Goal: Task Accomplishment & Management: Use online tool/utility

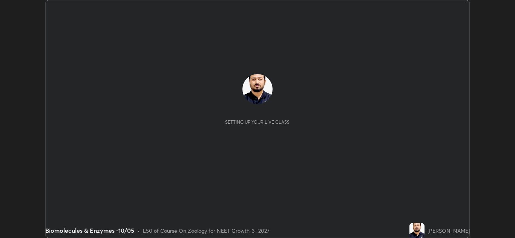
scroll to position [238, 515]
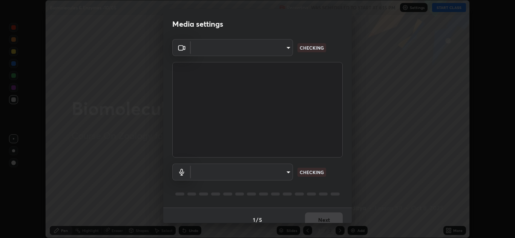
type input "85da43bae7a5fae49794a8970e5ce464fc236e1ddae1f513a3bf2ddace1343c3"
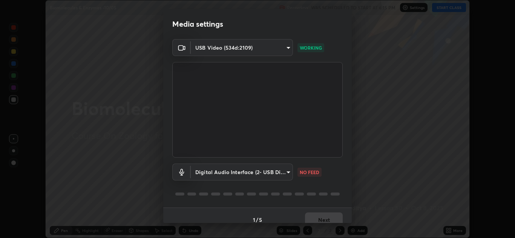
click at [274, 173] on body "Erase all Biomolecules & Enzymes -10/05 Recording WAS SCHEDULED TO START AT 6:1…" at bounding box center [257, 119] width 515 height 238
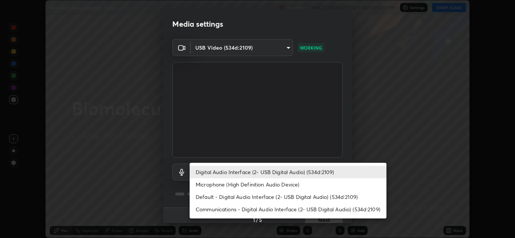
click at [246, 198] on li "Default - Digital Audio Interface (2- USB Digital Audio) (534d:2109)" at bounding box center [287, 197] width 197 height 12
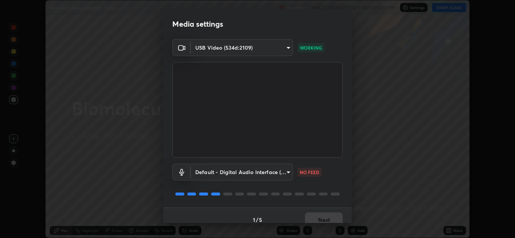
click at [260, 178] on body "Erase all Biomolecules & Enzymes -10/05 Recording WAS SCHEDULED TO START AT 6:1…" at bounding box center [257, 119] width 515 height 238
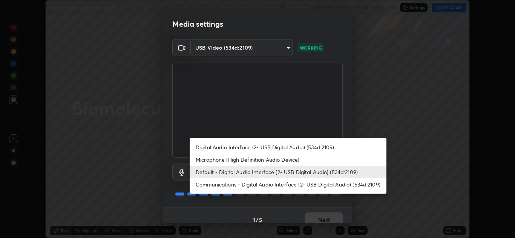
click at [260, 148] on li "Digital Audio Interface (2- USB Digital Audio) (534d:2109)" at bounding box center [287, 147] width 197 height 12
type input "94500f22464d148dddf9ae37dad8136bdf54efa217a88d5a1e55960f8ba2a5d1"
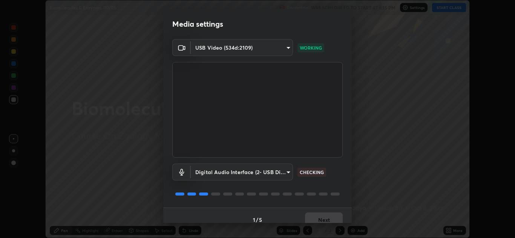
scroll to position [9, 0]
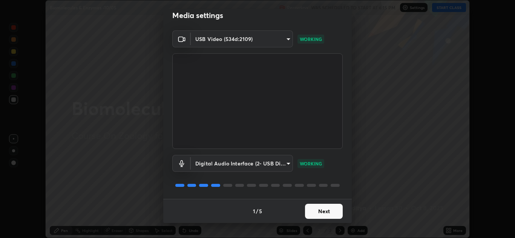
click at [321, 214] on button "Next" at bounding box center [324, 211] width 38 height 15
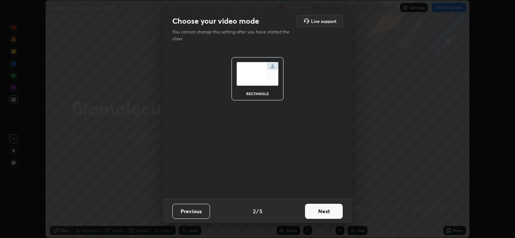
scroll to position [0, 0]
click at [326, 215] on button "Next" at bounding box center [324, 211] width 38 height 15
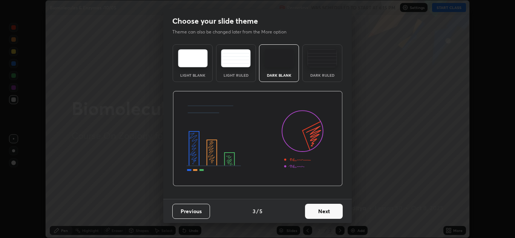
click at [331, 216] on button "Next" at bounding box center [324, 211] width 38 height 15
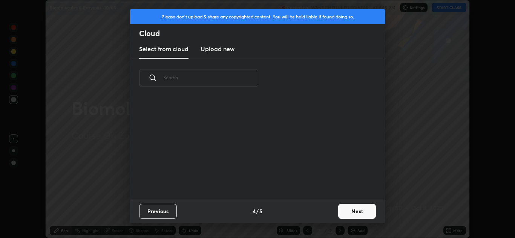
click at [340, 215] on button "Next" at bounding box center [357, 211] width 38 height 15
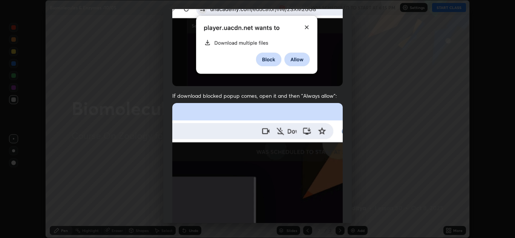
scroll to position [163, 0]
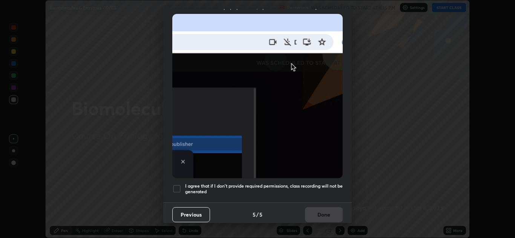
click at [179, 187] on div at bounding box center [176, 189] width 9 height 9
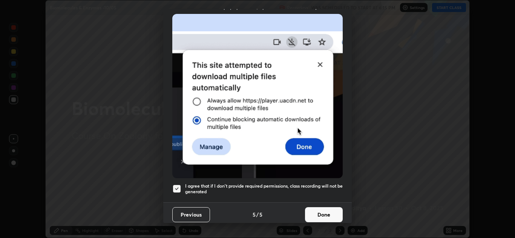
click at [322, 214] on button "Done" at bounding box center [324, 215] width 38 height 15
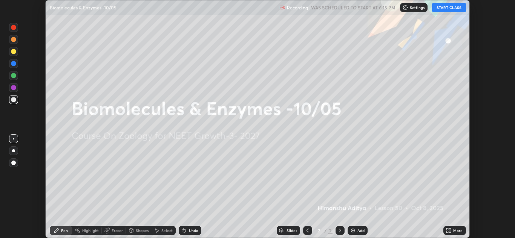
click at [447, 229] on icon at bounding box center [447, 230] width 2 height 2
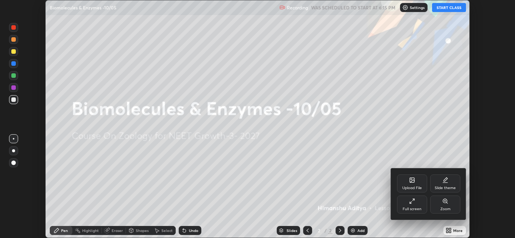
click at [410, 185] on div "Upload File" at bounding box center [412, 184] width 30 height 18
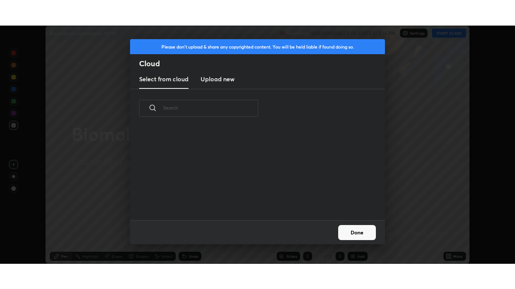
scroll to position [93, 242]
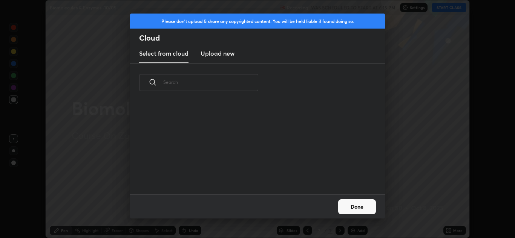
click at [223, 55] on h3 "Upload new" at bounding box center [217, 53] width 34 height 9
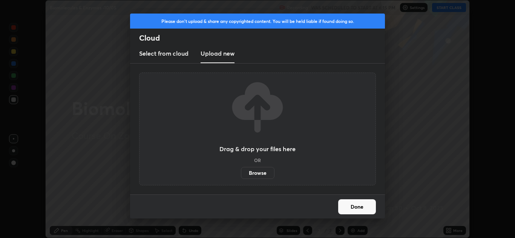
click at [258, 173] on label "Browse" at bounding box center [258, 173] width 34 height 12
click at [241, 173] on input "Browse" at bounding box center [241, 173] width 0 height 12
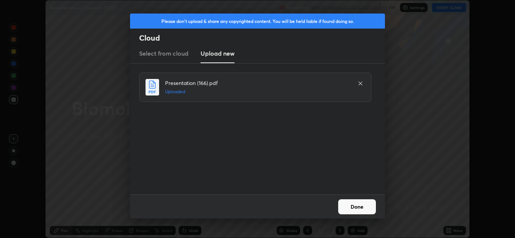
click at [359, 208] on button "Done" at bounding box center [357, 207] width 38 height 15
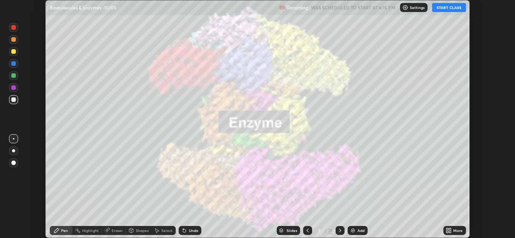
click at [450, 232] on icon at bounding box center [450, 232] width 2 height 2
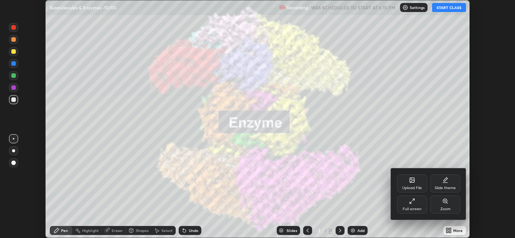
click at [413, 208] on div "Full screen" at bounding box center [411, 210] width 19 height 4
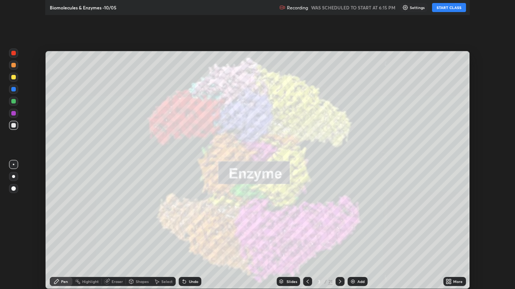
scroll to position [289, 515]
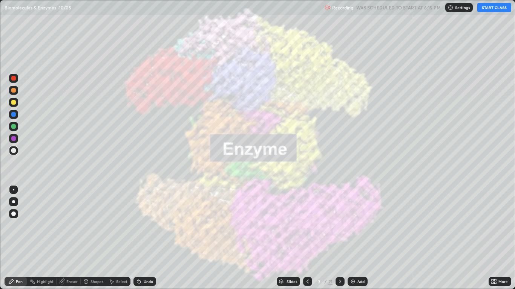
click at [453, 8] on img at bounding box center [450, 8] width 6 height 6
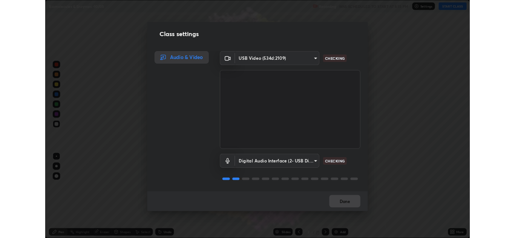
scroll to position [1, 0]
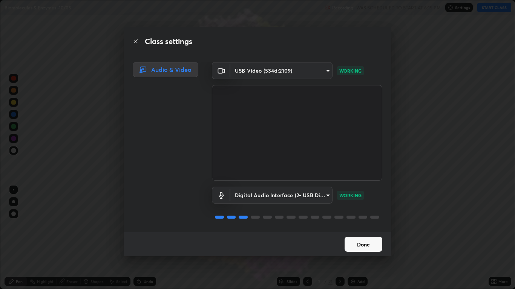
click at [365, 238] on button "Done" at bounding box center [363, 244] width 38 height 15
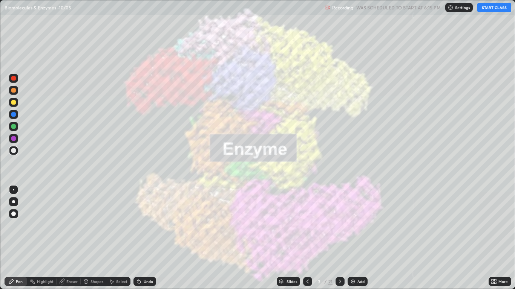
click at [307, 238] on icon at bounding box center [307, 282] width 6 height 6
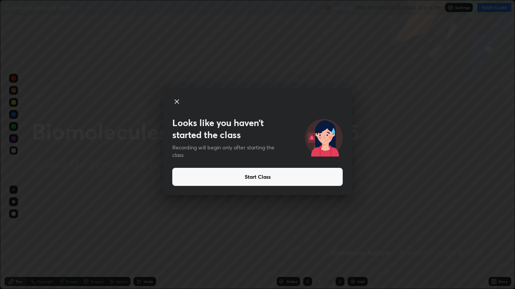
click at [296, 185] on button "Start Class" at bounding box center [257, 177] width 170 height 18
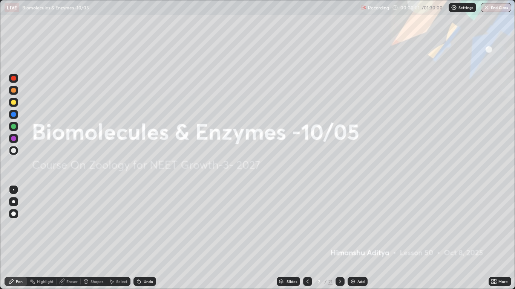
click at [491, 238] on icon at bounding box center [493, 282] width 6 height 6
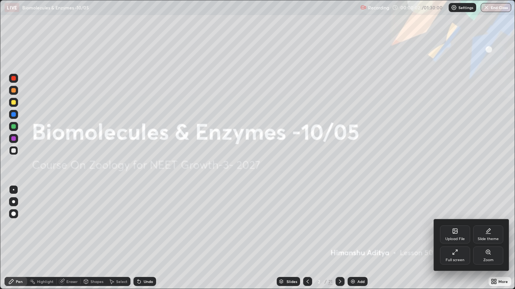
click at [456, 238] on div "Full screen" at bounding box center [455, 256] width 30 height 18
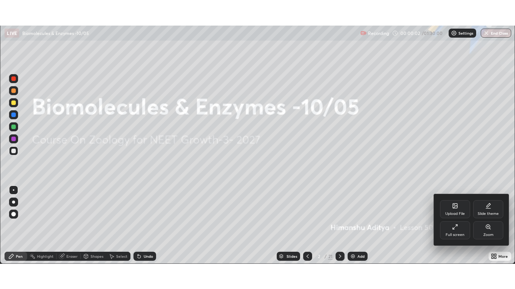
scroll to position [37431, 37154]
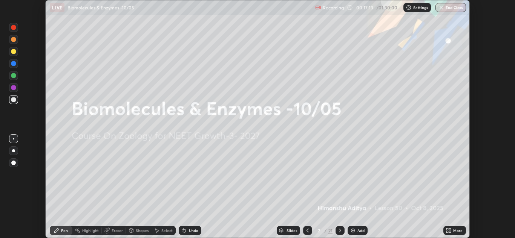
click at [447, 232] on icon at bounding box center [447, 232] width 2 height 2
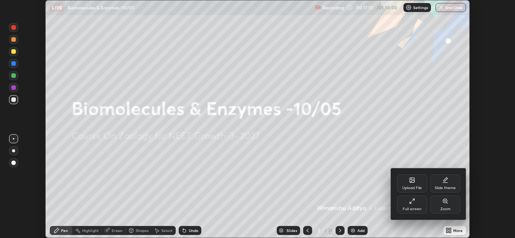
click at [413, 208] on div "Full screen" at bounding box center [411, 210] width 19 height 4
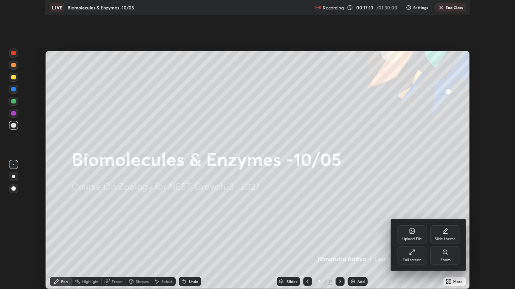
scroll to position [289, 515]
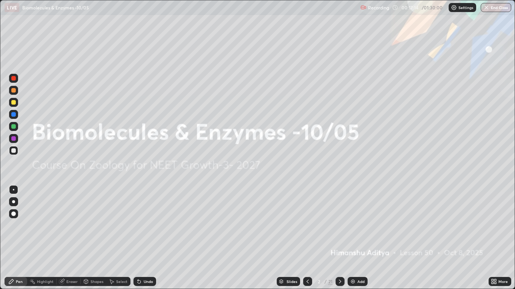
click at [455, 8] on img at bounding box center [454, 8] width 6 height 6
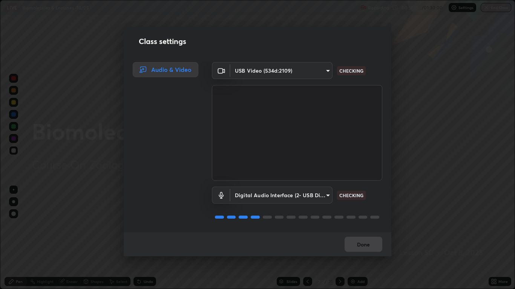
scroll to position [1, 0]
click at [362, 238] on button "Done" at bounding box center [363, 244] width 38 height 15
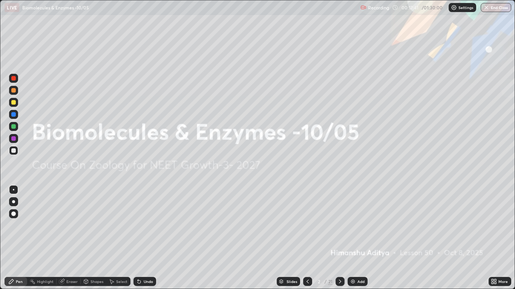
click at [291, 238] on div "Slides" at bounding box center [291, 282] width 11 height 4
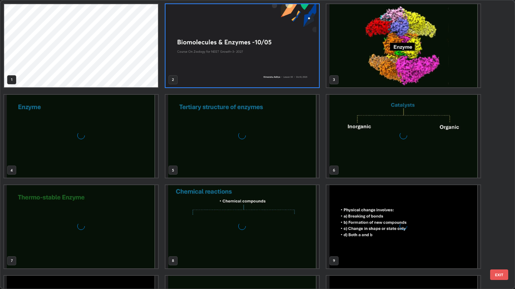
scroll to position [286, 510]
click at [397, 54] on img "grid" at bounding box center [404, 45] width 154 height 83
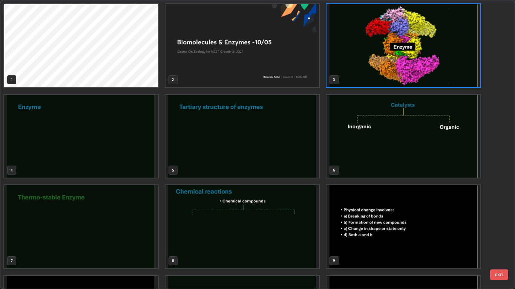
click at [395, 57] on img "grid" at bounding box center [404, 45] width 154 height 83
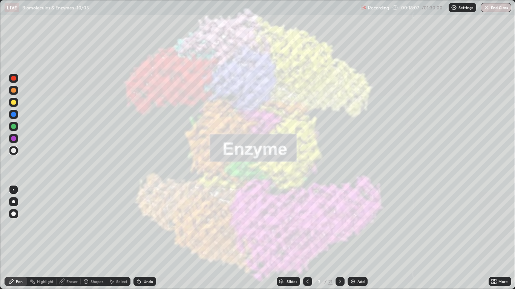
click at [341, 238] on icon at bounding box center [340, 282] width 6 height 6
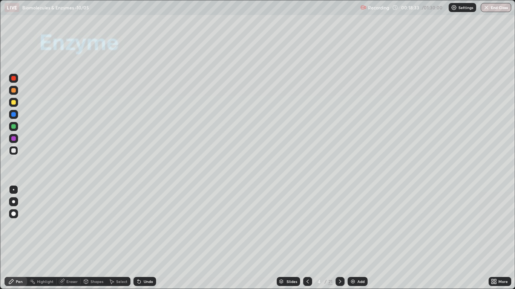
click at [13, 127] on div at bounding box center [13, 126] width 5 height 5
click at [14, 238] on icon at bounding box center [11, 282] width 6 height 6
click at [13, 103] on div at bounding box center [13, 102] width 5 height 5
click at [144, 238] on div "Undo" at bounding box center [148, 282] width 9 height 4
click at [12, 214] on div at bounding box center [13, 214] width 5 height 5
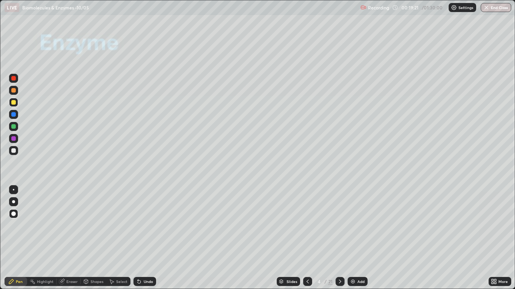
click at [14, 151] on div at bounding box center [13, 150] width 5 height 5
click at [145, 238] on div "Undo" at bounding box center [144, 281] width 23 height 9
click at [13, 116] on div at bounding box center [13, 114] width 5 height 5
click at [12, 151] on div at bounding box center [13, 150] width 5 height 5
click at [13, 102] on div at bounding box center [13, 102] width 5 height 5
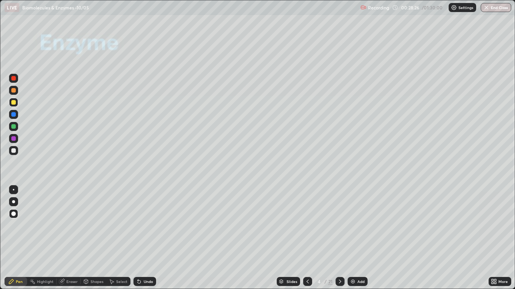
click at [340, 238] on icon at bounding box center [340, 282] width 6 height 6
click at [13, 125] on div at bounding box center [13, 126] width 5 height 5
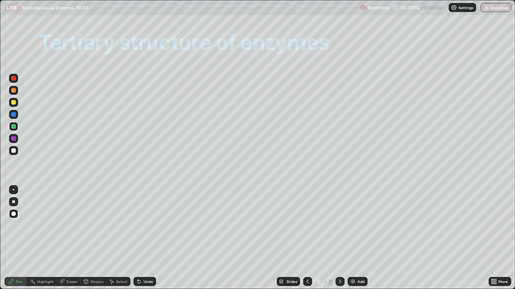
click at [268, 238] on div "Slides 5 / 21 Add" at bounding box center [322, 281] width 332 height 15
click at [353, 238] on img at bounding box center [353, 282] width 6 height 6
click at [14, 147] on div at bounding box center [13, 150] width 9 height 9
click at [17, 238] on div "Pen" at bounding box center [19, 282] width 7 height 4
click at [12, 78] on div at bounding box center [13, 78] width 5 height 5
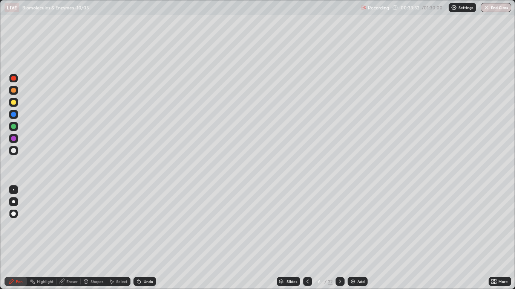
click at [12, 103] on div at bounding box center [13, 102] width 5 height 5
click at [12, 140] on div at bounding box center [13, 138] width 5 height 5
click at [12, 104] on div at bounding box center [13, 102] width 5 height 5
click at [13, 150] on div at bounding box center [13, 150] width 5 height 5
click at [117, 238] on div "Select" at bounding box center [121, 282] width 11 height 4
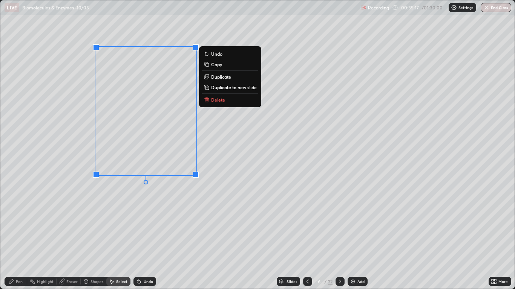
click at [214, 64] on p "Copy" at bounding box center [216, 64] width 11 height 6
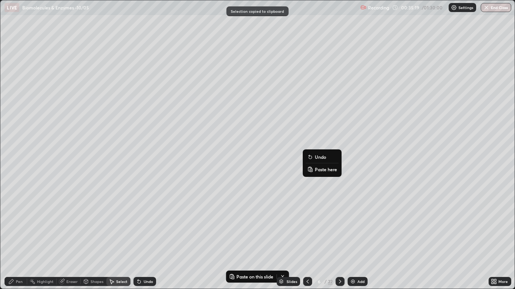
click at [320, 171] on p "Paste here" at bounding box center [326, 169] width 22 height 6
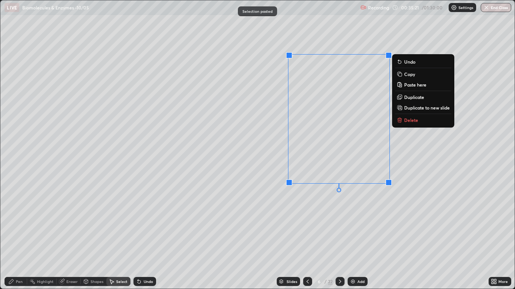
click at [286, 208] on div "0 ° Undo Copy Paste here Duplicate Duplicate to new slide Delete" at bounding box center [256, 144] width 513 height 289
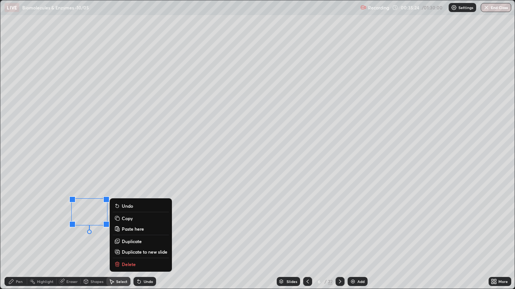
click at [125, 219] on p "Copy" at bounding box center [127, 218] width 11 height 6
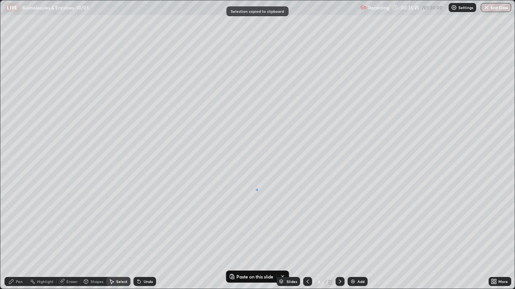
click at [258, 191] on div "0 ° Undo Copy Paste here Duplicate Duplicate to new slide Delete" at bounding box center [256, 144] width 513 height 289
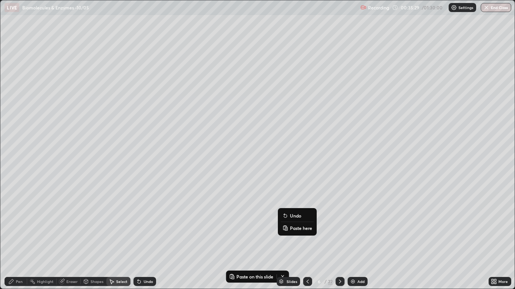
click at [295, 227] on p "Paste here" at bounding box center [301, 228] width 22 height 6
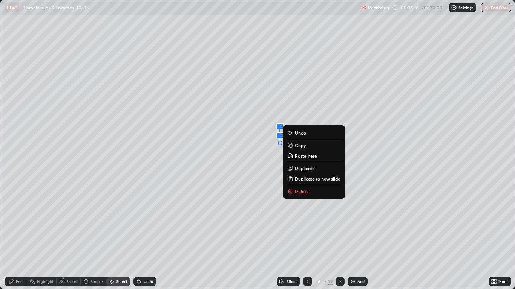
click at [301, 190] on p "Delete" at bounding box center [302, 191] width 14 height 6
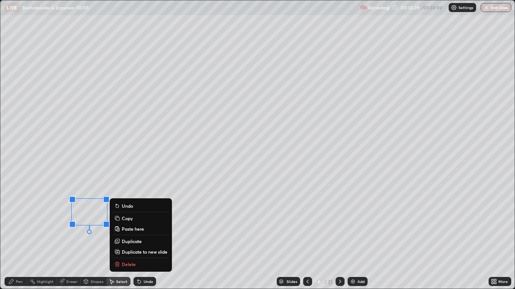
click at [126, 218] on p "Copy" at bounding box center [127, 218] width 11 height 6
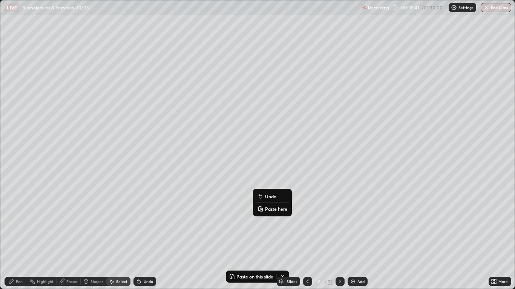
click at [270, 208] on p "Paste here" at bounding box center [276, 209] width 22 height 6
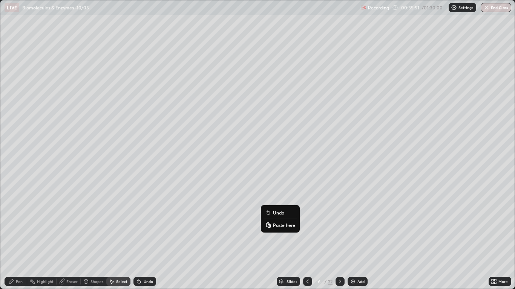
click at [247, 218] on div "0 ° Undo Copy Paste here Duplicate Duplicate to new slide Delete" at bounding box center [256, 144] width 513 height 289
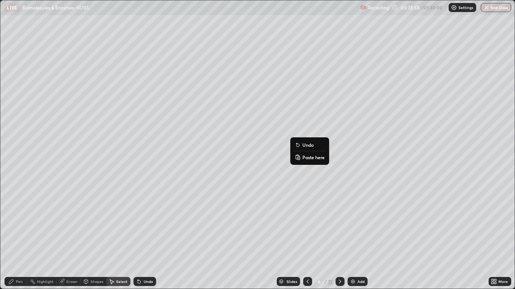
click at [223, 184] on div "0 ° Undo Copy Paste here Duplicate Duplicate to new slide Delete" at bounding box center [256, 144] width 513 height 289
click at [14, 238] on icon at bounding box center [11, 282] width 6 height 6
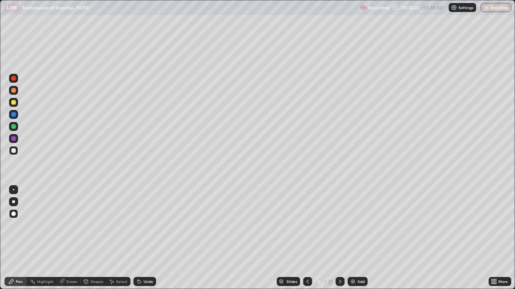
click at [14, 116] on div at bounding box center [13, 114] width 5 height 5
click at [341, 238] on icon at bounding box center [340, 282] width 6 height 6
click at [307, 238] on icon at bounding box center [307, 282] width 6 height 6
click at [353, 238] on img at bounding box center [353, 282] width 6 height 6
click at [15, 151] on div at bounding box center [13, 150] width 5 height 5
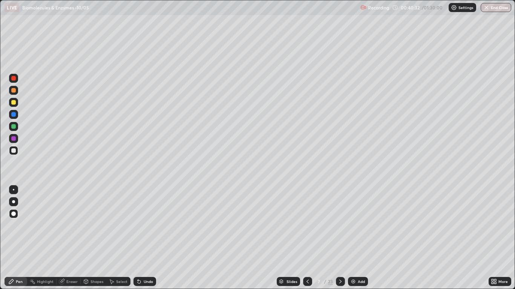
click at [69, 238] on div "Eraser" at bounding box center [71, 282] width 11 height 4
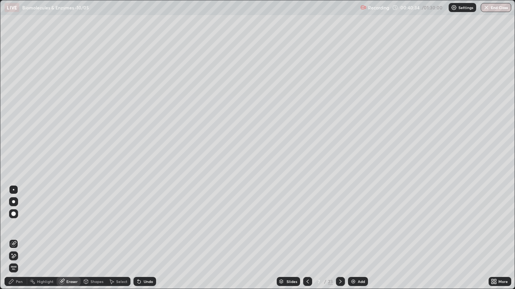
click at [22, 238] on div "Pen" at bounding box center [19, 282] width 7 height 4
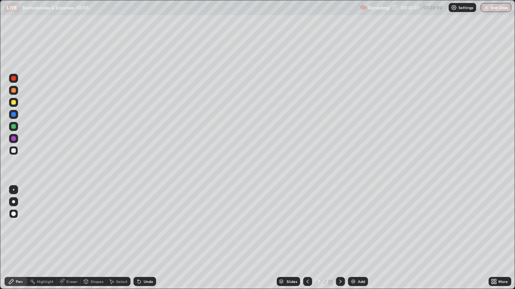
click at [12, 127] on div at bounding box center [13, 126] width 5 height 5
click at [15, 150] on div at bounding box center [13, 150] width 5 height 5
click at [353, 238] on img at bounding box center [353, 282] width 6 height 6
click at [306, 238] on icon at bounding box center [307, 282] width 6 height 6
click at [339, 238] on icon at bounding box center [340, 282] width 6 height 6
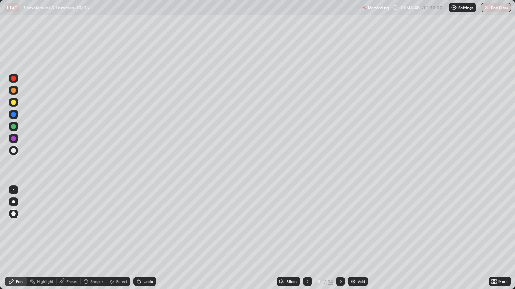
click at [339, 238] on icon at bounding box center [340, 282] width 6 height 6
click at [14, 103] on div at bounding box center [13, 102] width 5 height 5
click at [14, 214] on div at bounding box center [13, 214] width 5 height 5
click at [13, 115] on div at bounding box center [13, 114] width 5 height 5
click at [14, 100] on div at bounding box center [13, 102] width 9 height 9
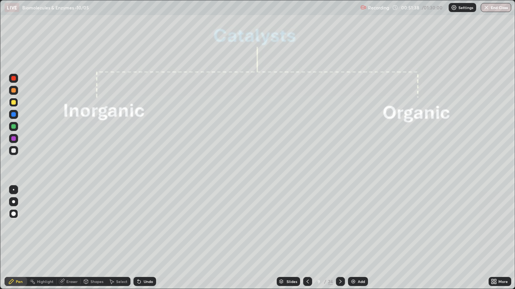
click at [14, 139] on div at bounding box center [13, 138] width 5 height 5
click at [305, 238] on icon at bounding box center [307, 282] width 6 height 6
click at [306, 238] on icon at bounding box center [307, 282] width 6 height 6
click at [115, 238] on div "Select" at bounding box center [118, 281] width 24 height 9
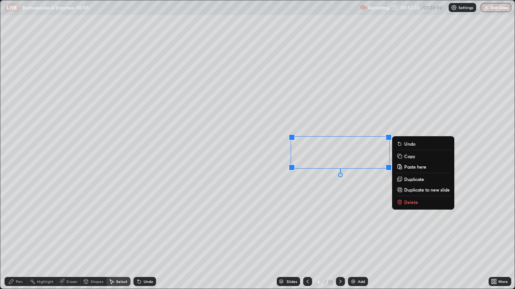
click at [339, 238] on icon at bounding box center [340, 282] width 6 height 6
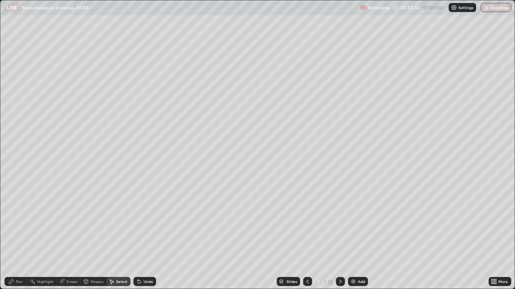
click at [339, 238] on icon at bounding box center [340, 282] width 6 height 6
click at [340, 238] on icon at bounding box center [340, 282] width 6 height 6
click at [14, 238] on icon at bounding box center [11, 282] width 6 height 6
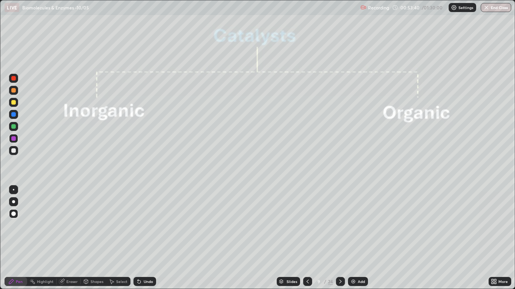
click at [12, 127] on div at bounding box center [13, 126] width 5 height 5
click at [337, 238] on div at bounding box center [340, 281] width 9 height 9
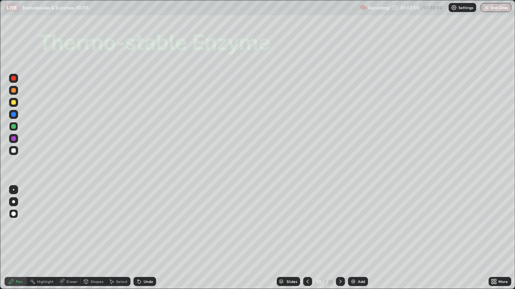
click at [336, 238] on div at bounding box center [340, 281] width 9 height 9
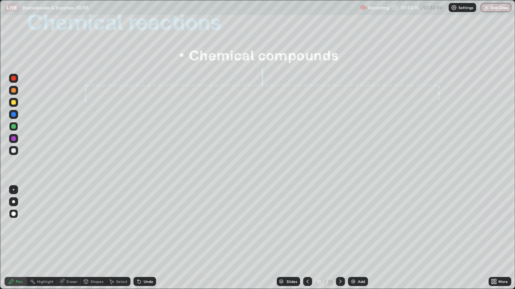
click at [11, 102] on div at bounding box center [13, 102] width 9 height 9
click at [12, 238] on icon at bounding box center [11, 282] width 5 height 5
click at [14, 113] on div at bounding box center [13, 114] width 5 height 5
click at [13, 238] on icon at bounding box center [11, 282] width 6 height 6
click at [12, 150] on div at bounding box center [13, 150] width 5 height 5
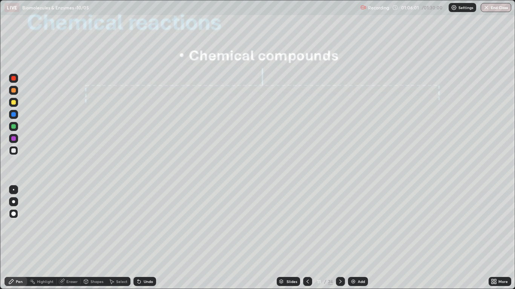
click at [13, 126] on div at bounding box center [13, 126] width 5 height 5
click at [14, 115] on div at bounding box center [13, 114] width 5 height 5
click at [11, 153] on div at bounding box center [13, 150] width 9 height 9
click at [92, 238] on div "Shapes" at bounding box center [94, 281] width 26 height 9
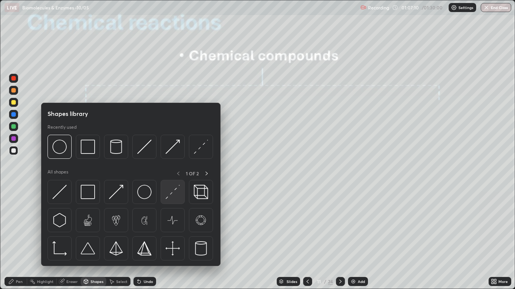
click at [168, 196] on img at bounding box center [172, 192] width 14 height 14
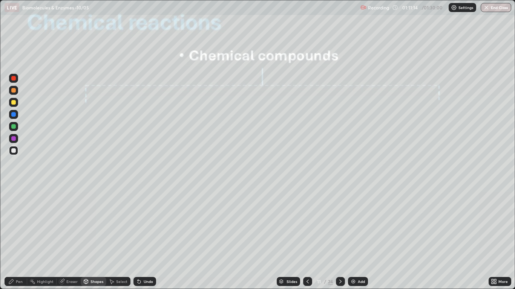
click at [14, 150] on div at bounding box center [13, 150] width 5 height 5
click at [15, 238] on div "Pen" at bounding box center [16, 281] width 23 height 9
click at [91, 238] on div "Shapes" at bounding box center [96, 282] width 13 height 4
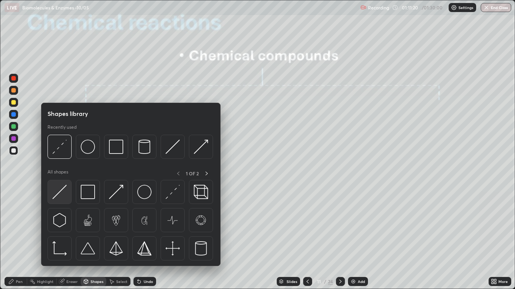
click at [61, 191] on img at bounding box center [59, 192] width 14 height 14
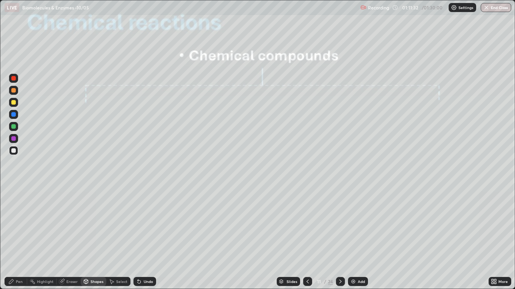
click at [139, 238] on icon at bounding box center [138, 282] width 3 height 3
click at [14, 238] on icon at bounding box center [11, 282] width 6 height 6
click at [14, 151] on div at bounding box center [13, 150] width 5 height 5
click at [339, 238] on icon at bounding box center [340, 282] width 6 height 6
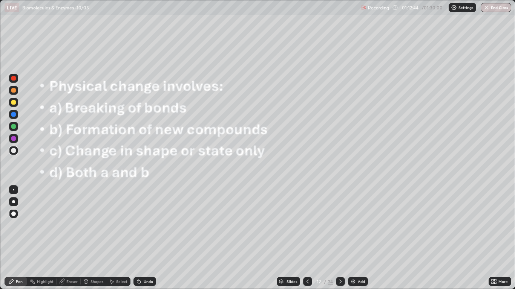
click at [307, 238] on icon at bounding box center [307, 282] width 6 height 6
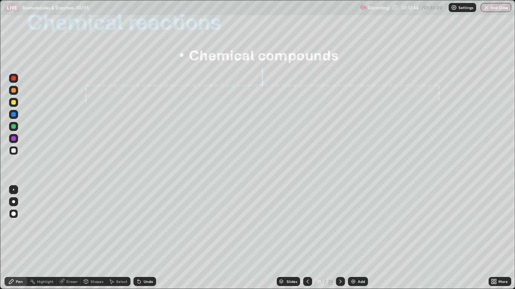
click at [356, 238] on div "Add" at bounding box center [358, 281] width 20 height 9
click at [144, 238] on div "Undo" at bounding box center [148, 282] width 9 height 4
click at [11, 125] on div at bounding box center [13, 126] width 5 height 5
click at [116, 238] on div "Select" at bounding box center [121, 282] width 11 height 4
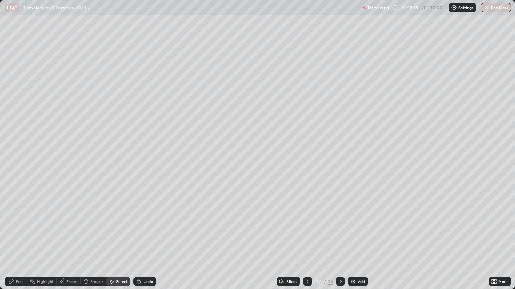
click at [307, 238] on icon at bounding box center [307, 282] width 6 height 6
click at [290, 238] on div "Slides" at bounding box center [291, 282] width 11 height 4
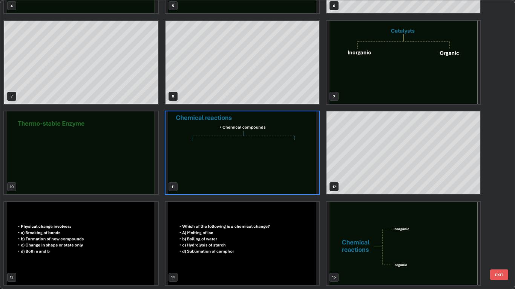
scroll to position [169, 0]
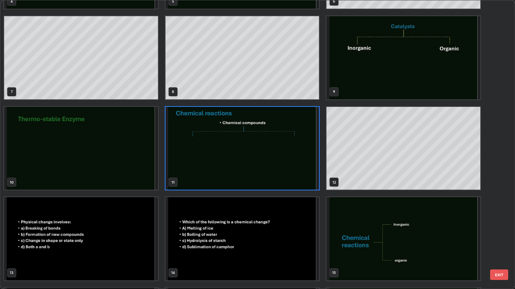
click at [131, 238] on img "grid" at bounding box center [81, 238] width 154 height 83
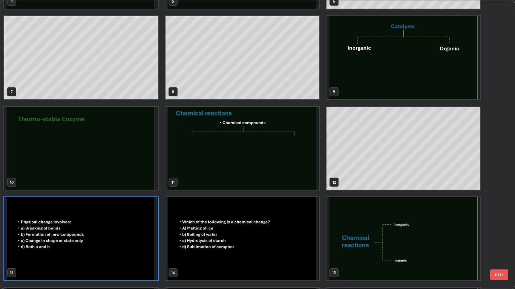
click at [130, 238] on img "grid" at bounding box center [81, 238] width 154 height 83
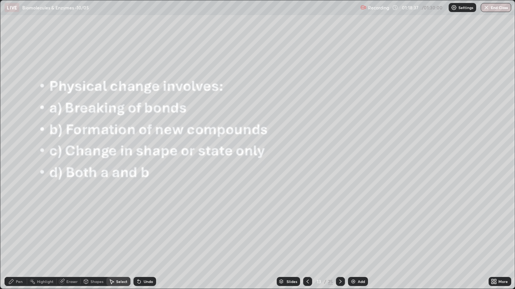
click at [339, 238] on icon at bounding box center [340, 282] width 6 height 6
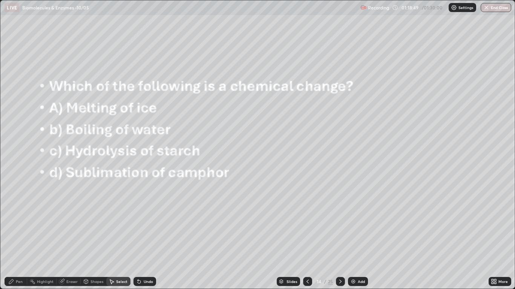
click at [340, 238] on icon at bounding box center [340, 282] width 6 height 6
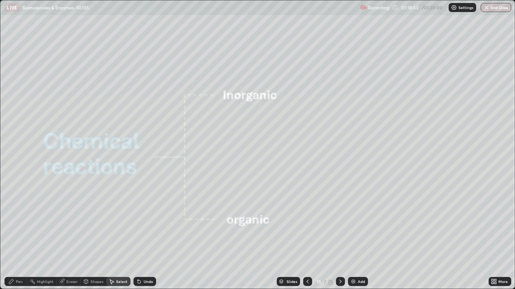
click at [338, 238] on icon at bounding box center [340, 282] width 6 height 6
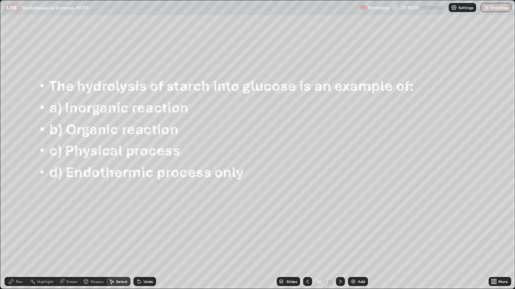
click at [340, 238] on icon at bounding box center [340, 282] width 6 height 6
click at [339, 238] on icon at bounding box center [340, 282] width 6 height 6
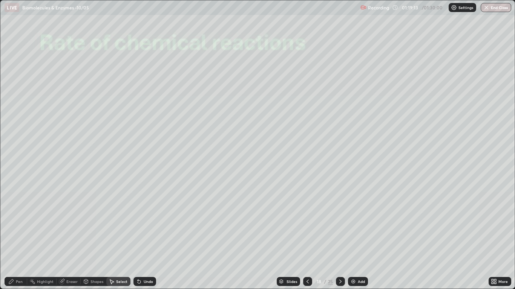
click at [285, 238] on div "Slides" at bounding box center [287, 281] width 23 height 9
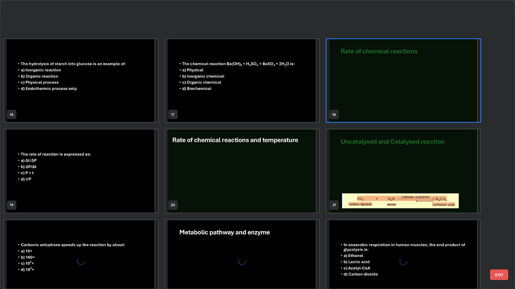
scroll to position [527, 0]
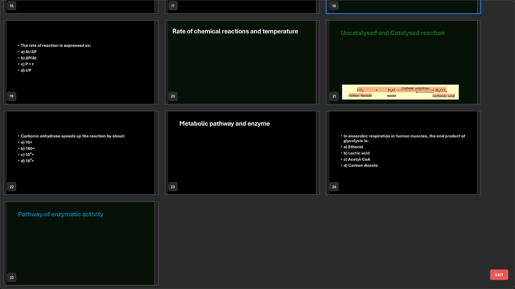
click at [330, 168] on img "grid" at bounding box center [404, 153] width 154 height 83
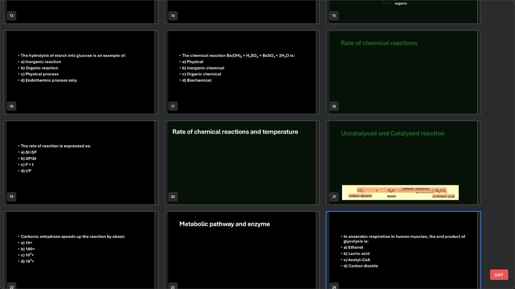
scroll to position [420, 0]
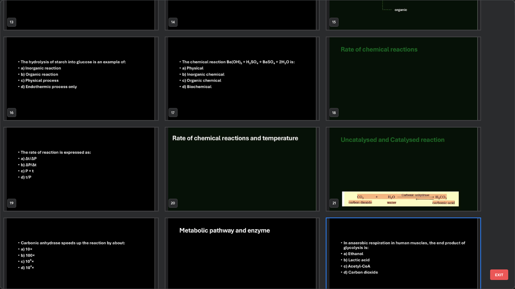
click at [384, 97] on img "grid" at bounding box center [404, 78] width 154 height 83
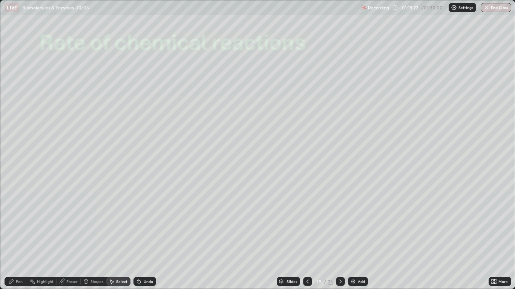
scroll to position [0, 0]
click at [493, 7] on button "End Class" at bounding box center [495, 7] width 31 height 9
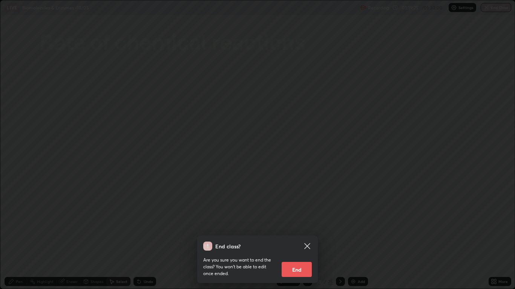
click at [298, 238] on button "End" at bounding box center [296, 269] width 30 height 15
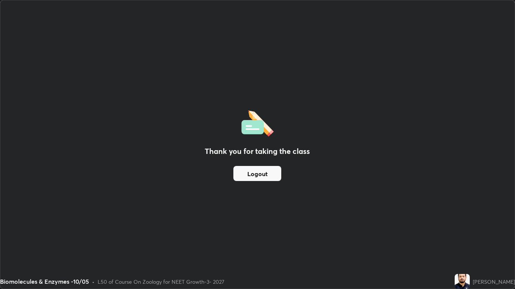
click at [263, 174] on button "Logout" at bounding box center [257, 173] width 48 height 15
